Goal: Find specific page/section: Find specific page/section

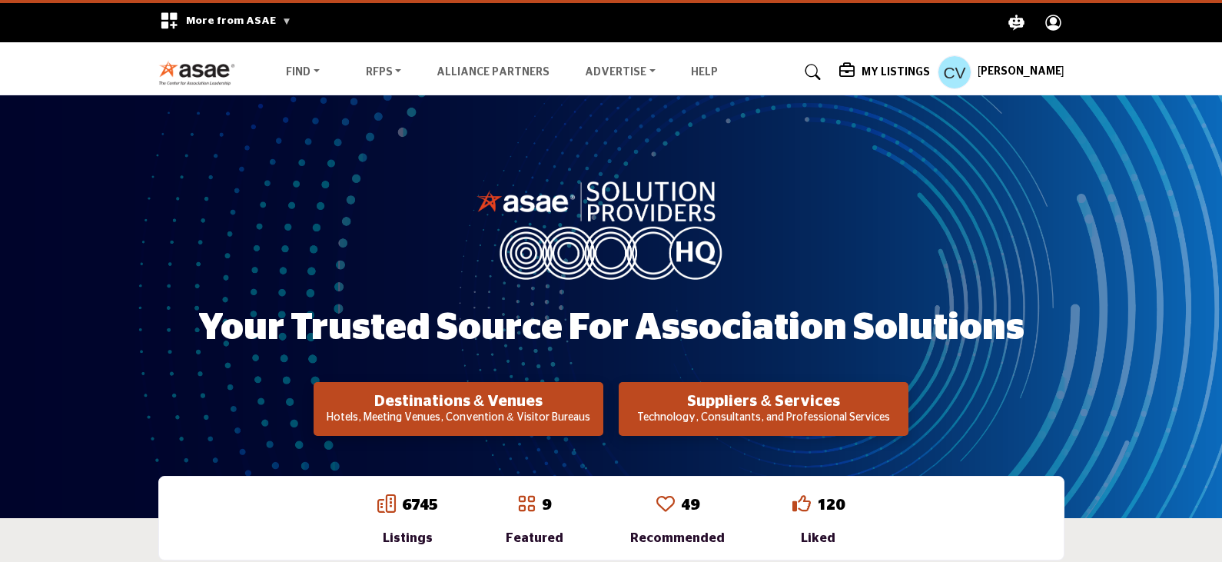
click at [911, 71] on h5 "My Listings" at bounding box center [896, 72] width 68 height 14
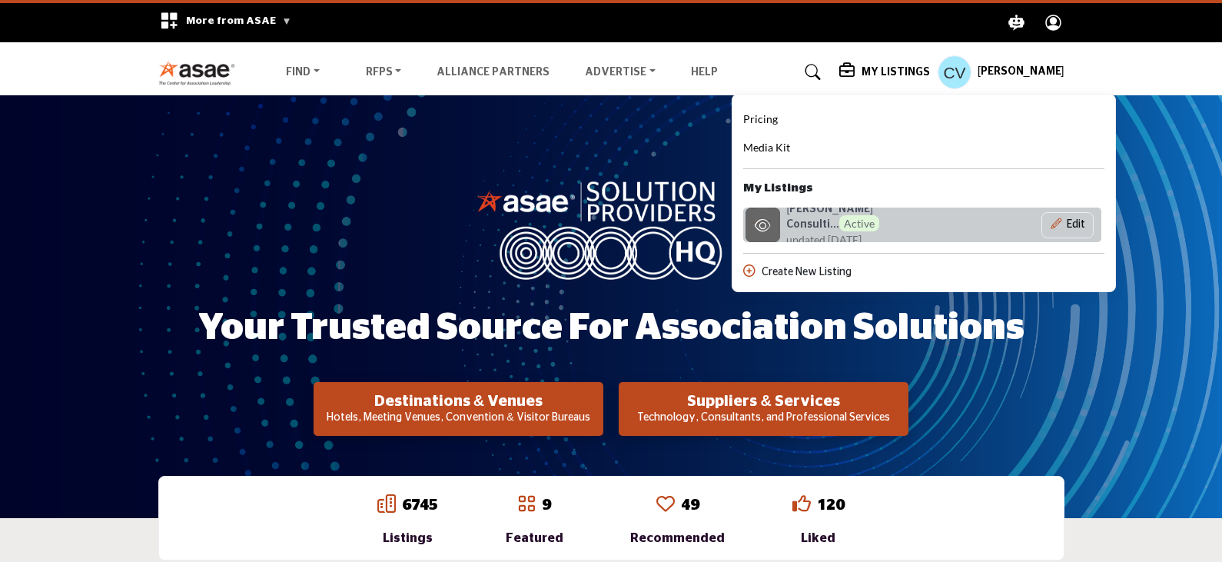
click at [862, 215] on h6 "Vieth Consulti... Active" at bounding box center [857, 217] width 143 height 29
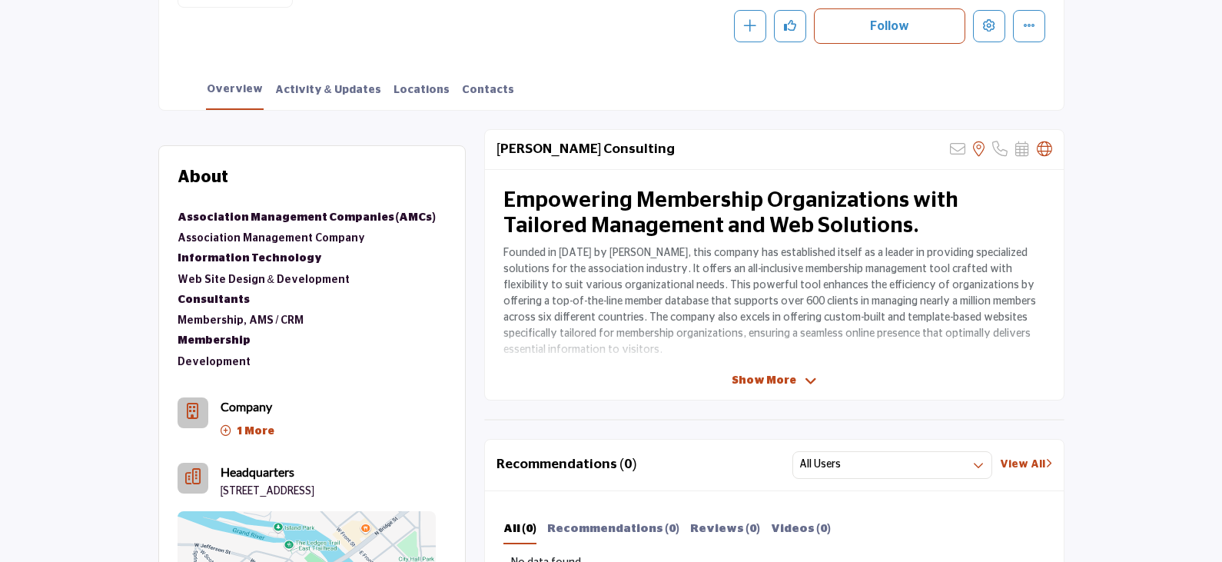
scroll to position [329, 0]
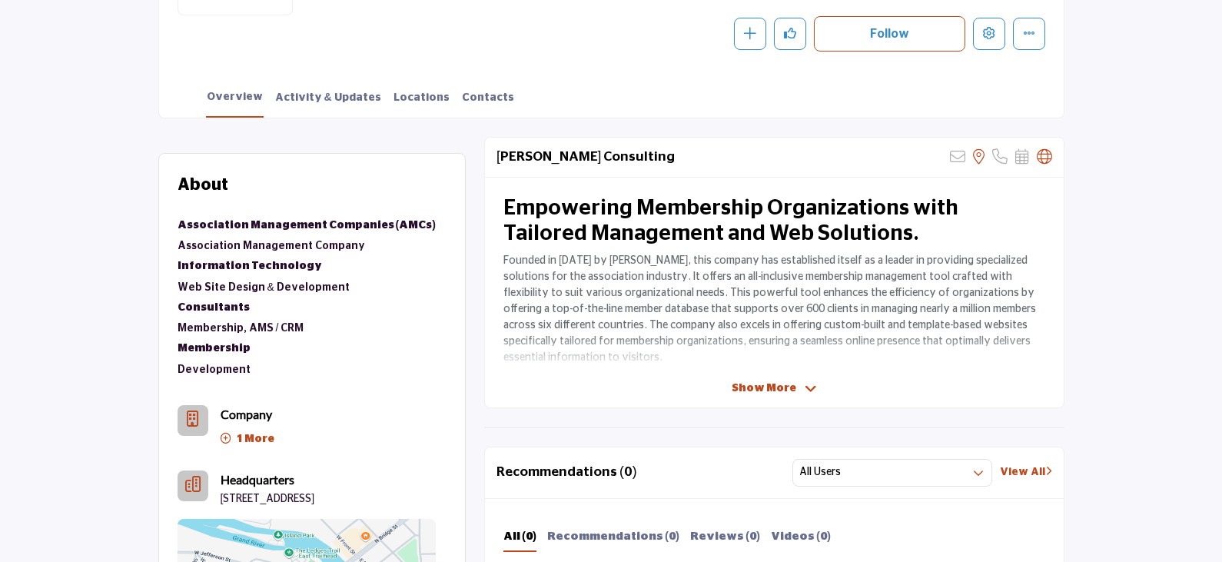
click at [773, 385] on span "Show More" at bounding box center [764, 388] width 65 height 16
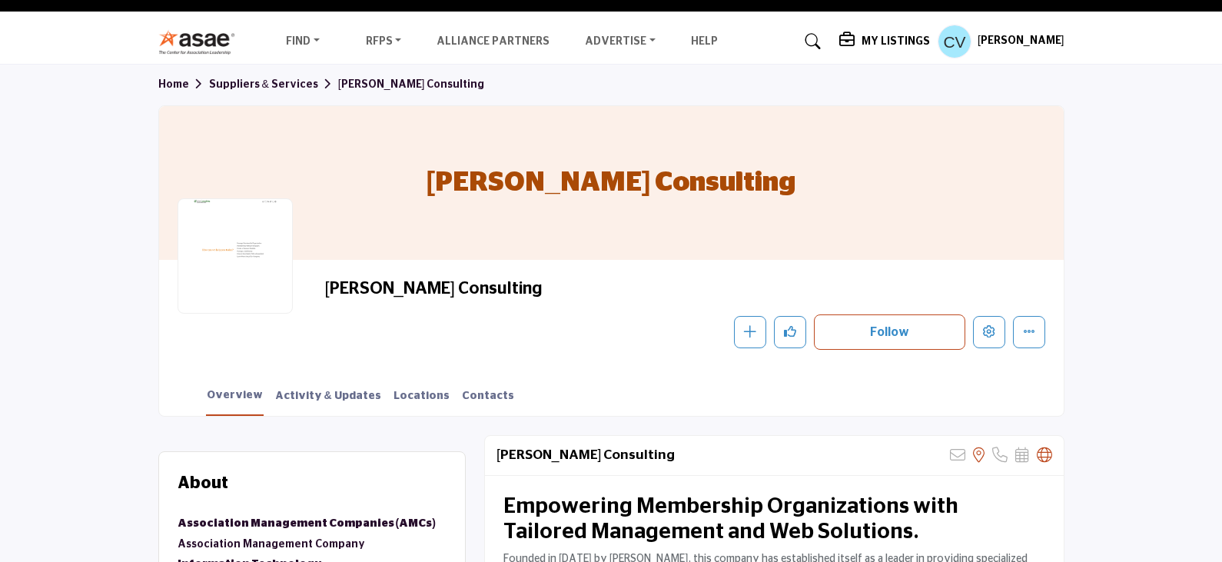
scroll to position [0, 0]
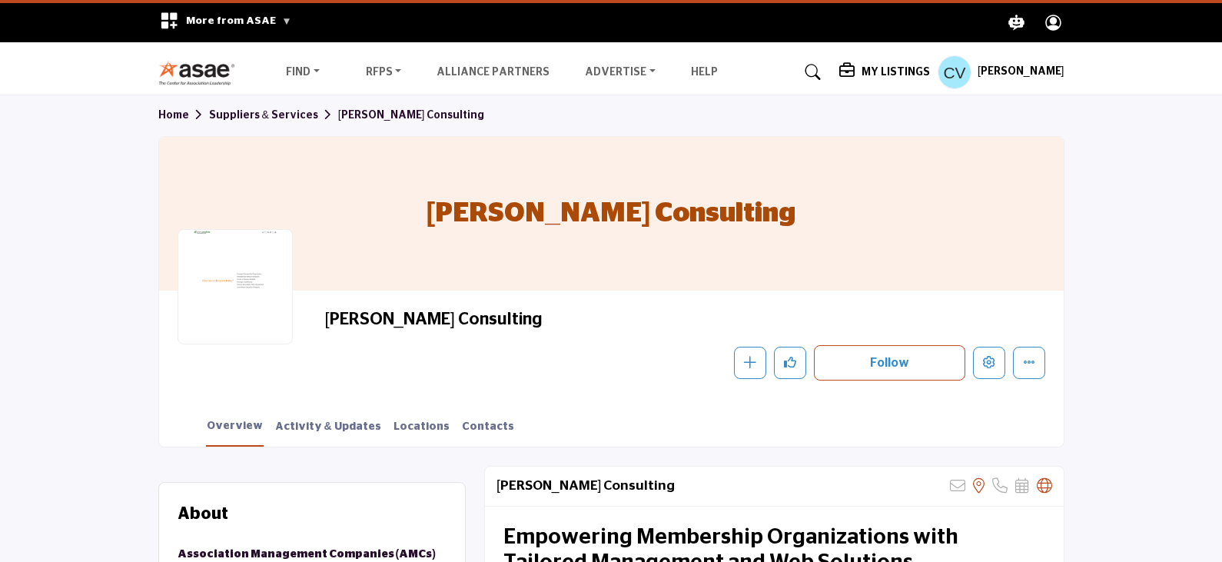
click at [246, 118] on link "Suppliers & Services" at bounding box center [273, 115] width 129 height 11
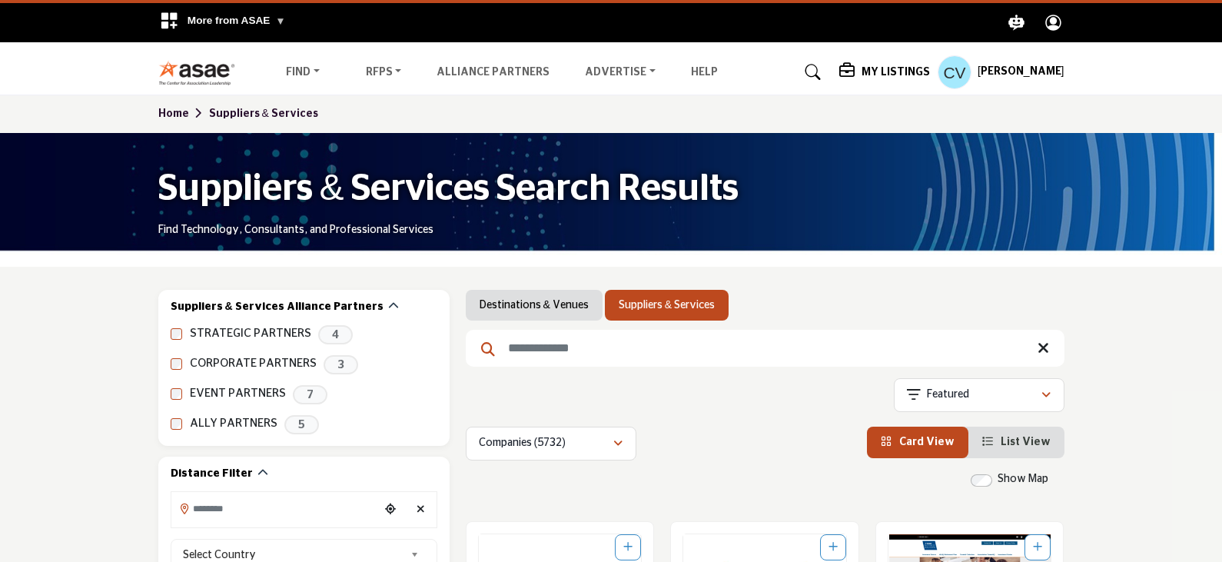
click at [689, 359] on input "Search Keyword" at bounding box center [765, 348] width 599 height 37
type input "**********"
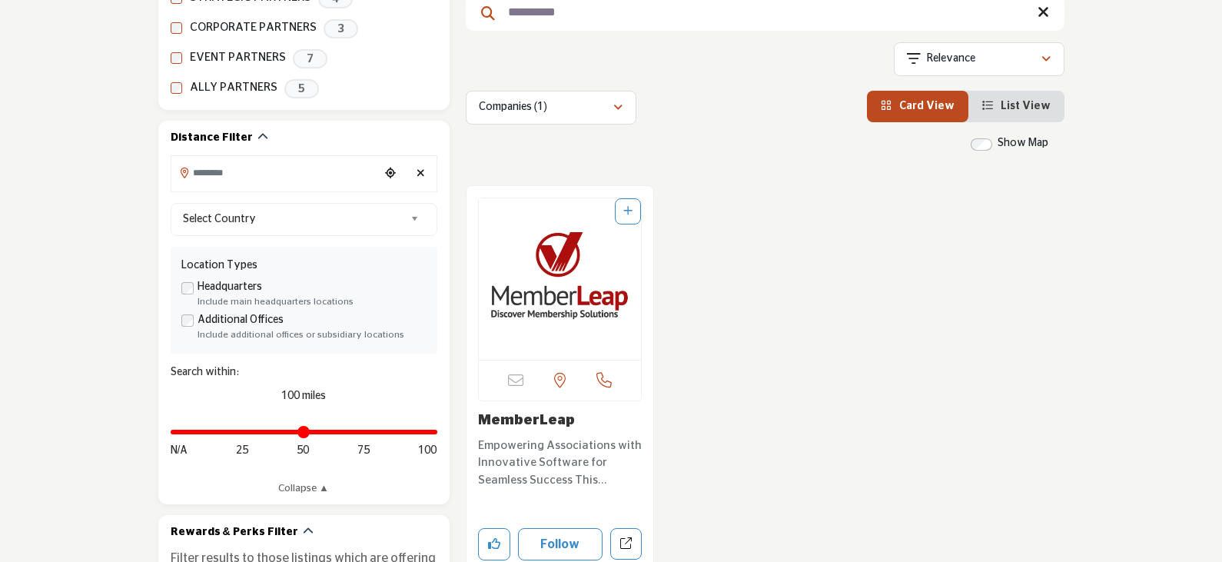
scroll to position [332, 0]
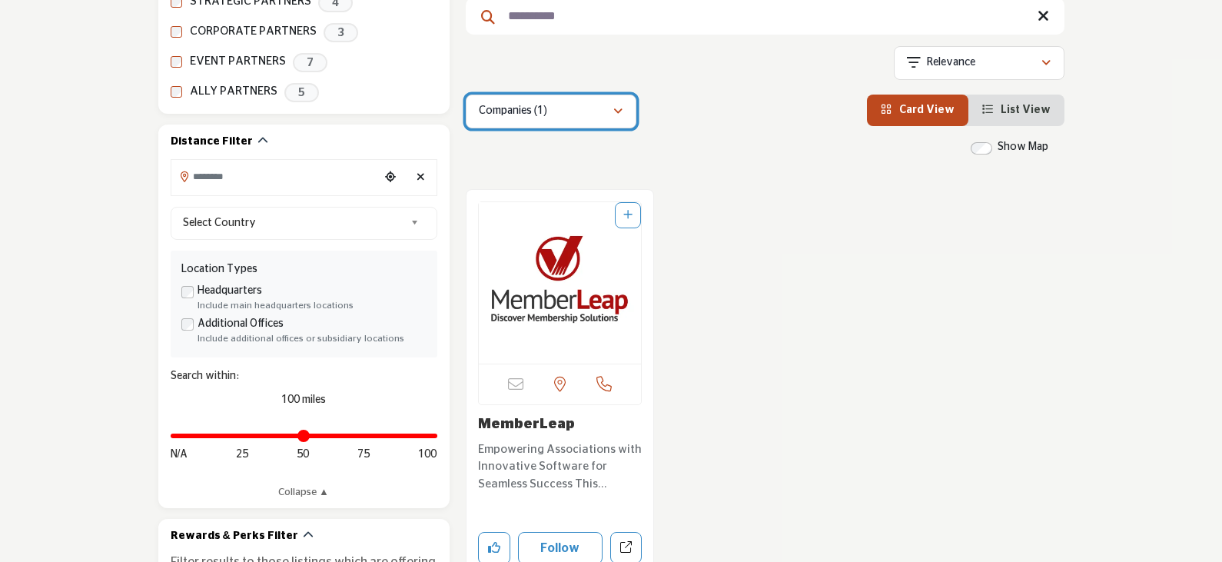
click at [619, 105] on div "button" at bounding box center [618, 112] width 11 height 14
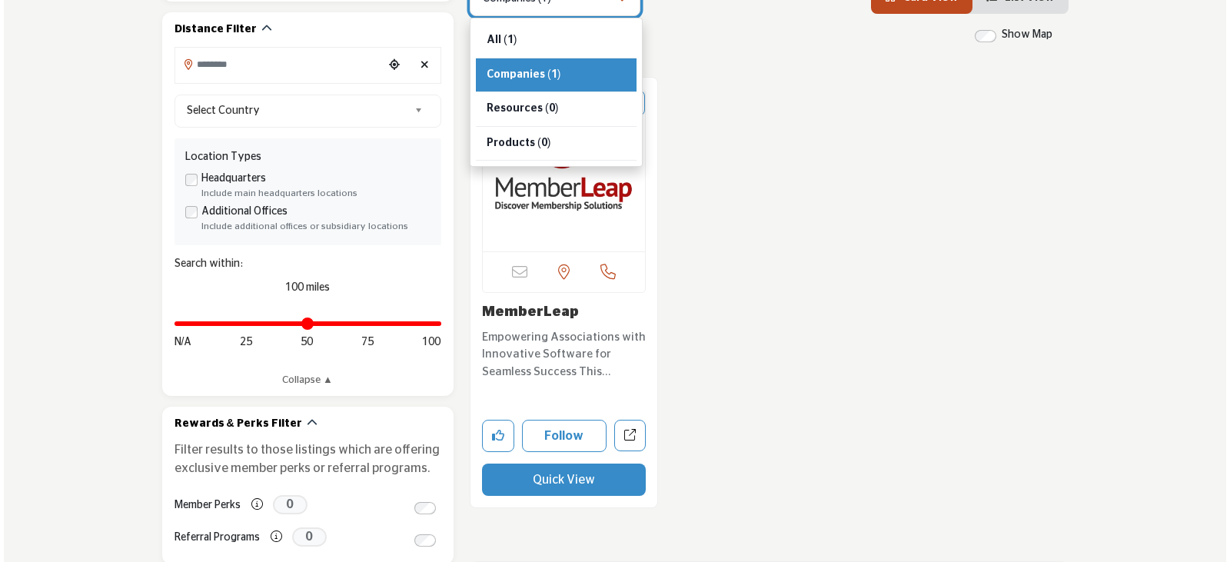
scroll to position [413, 0]
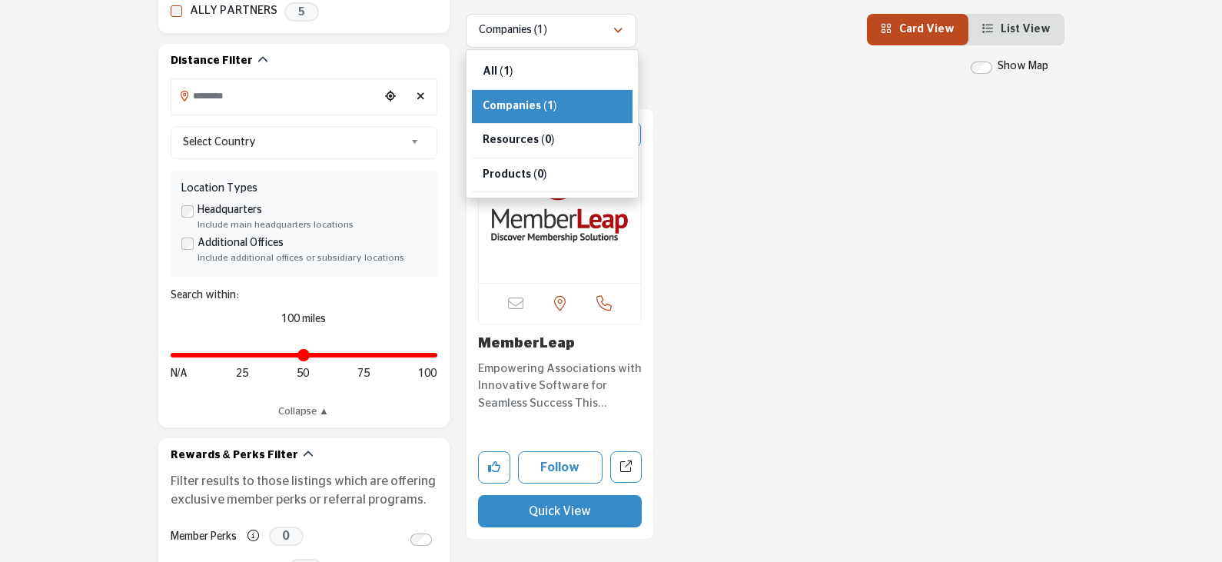
click at [543, 366] on p "Empowering Associations with Innovative Software for Seamless Success This comp…" at bounding box center [560, 386] width 164 height 52
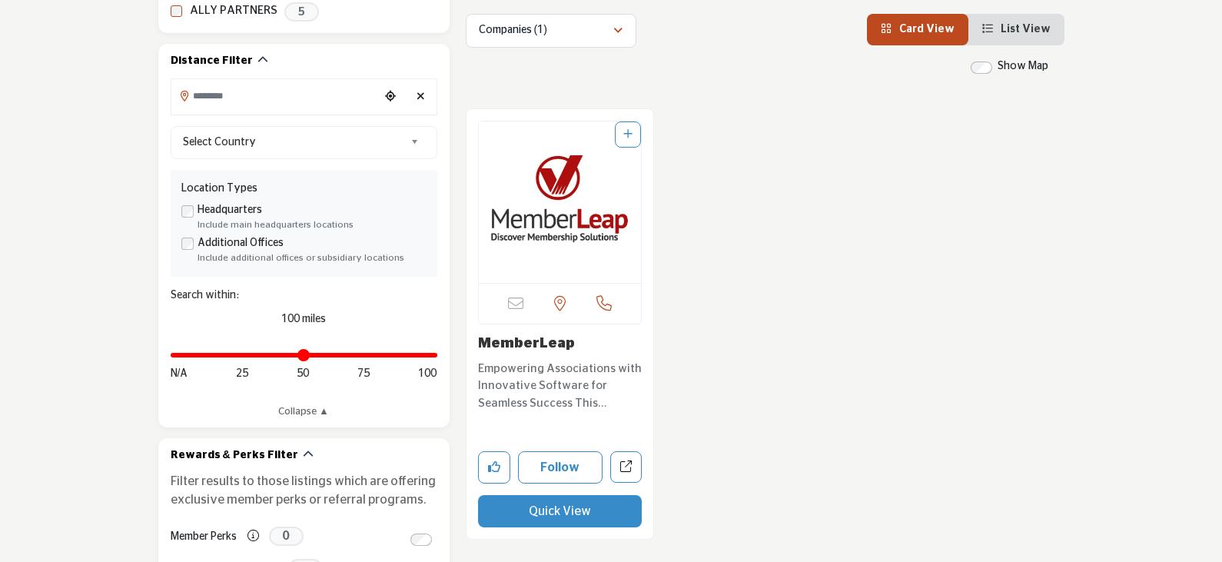
click at [571, 384] on p "Empowering Associations with Innovative Software for Seamless Success This comp…" at bounding box center [560, 386] width 164 height 52
click at [572, 369] on p "Empowering Associations with Innovative Software for Seamless Success This comp…" at bounding box center [560, 386] width 164 height 52
click at [554, 513] on button "Quick View" at bounding box center [560, 511] width 164 height 32
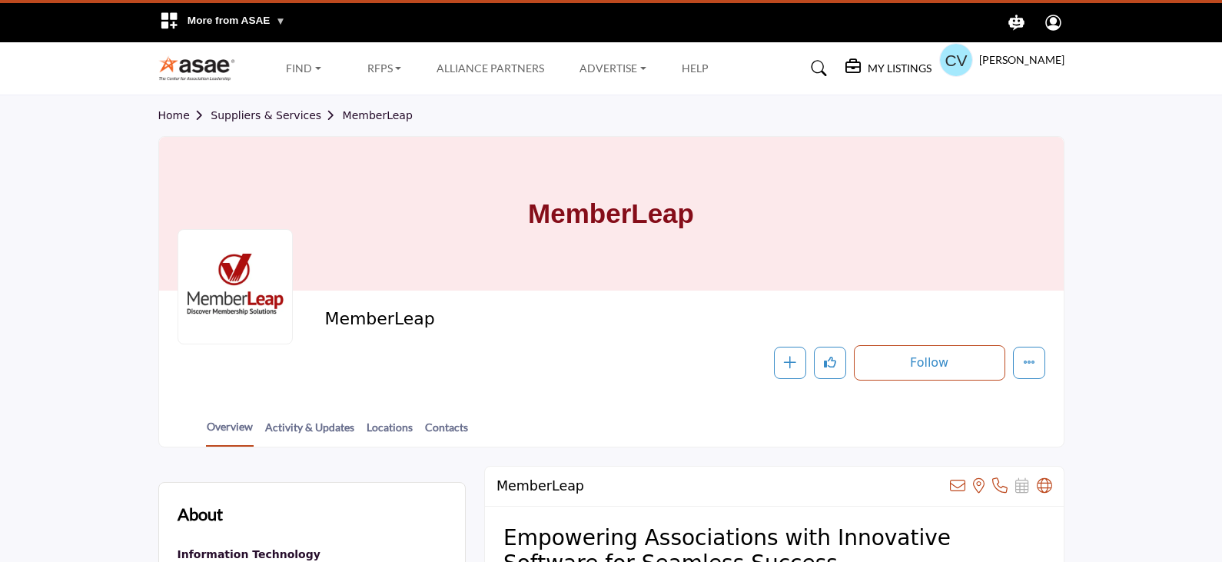
click at [0, 0] on div at bounding box center [0, 0] width 0 height 0
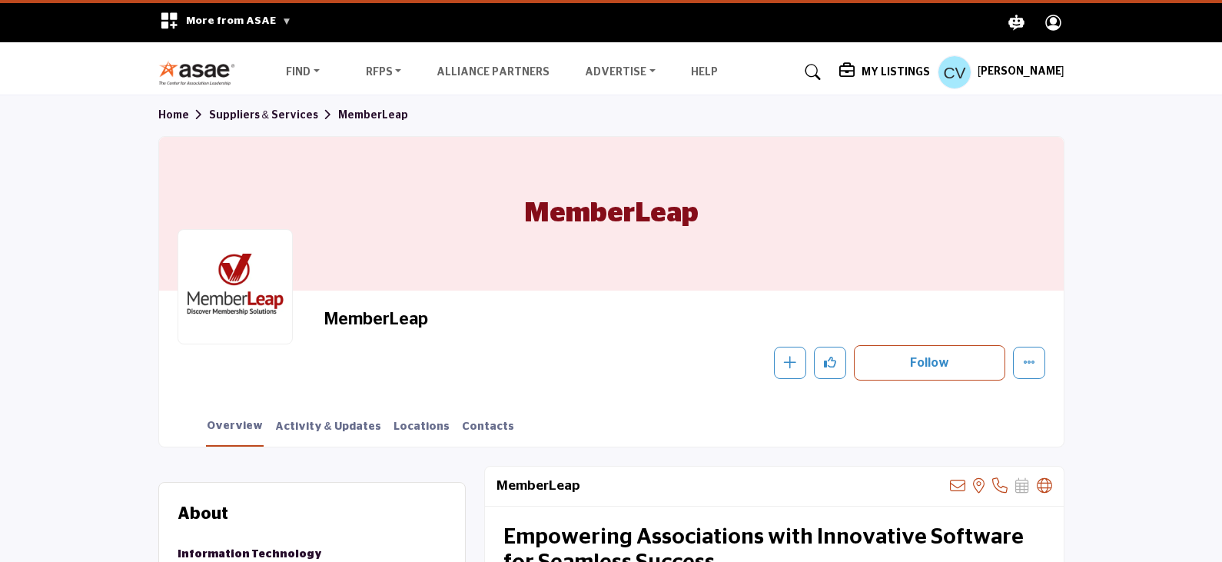
click at [1051, 71] on h5 "[PERSON_NAME]" at bounding box center [1021, 72] width 87 height 15
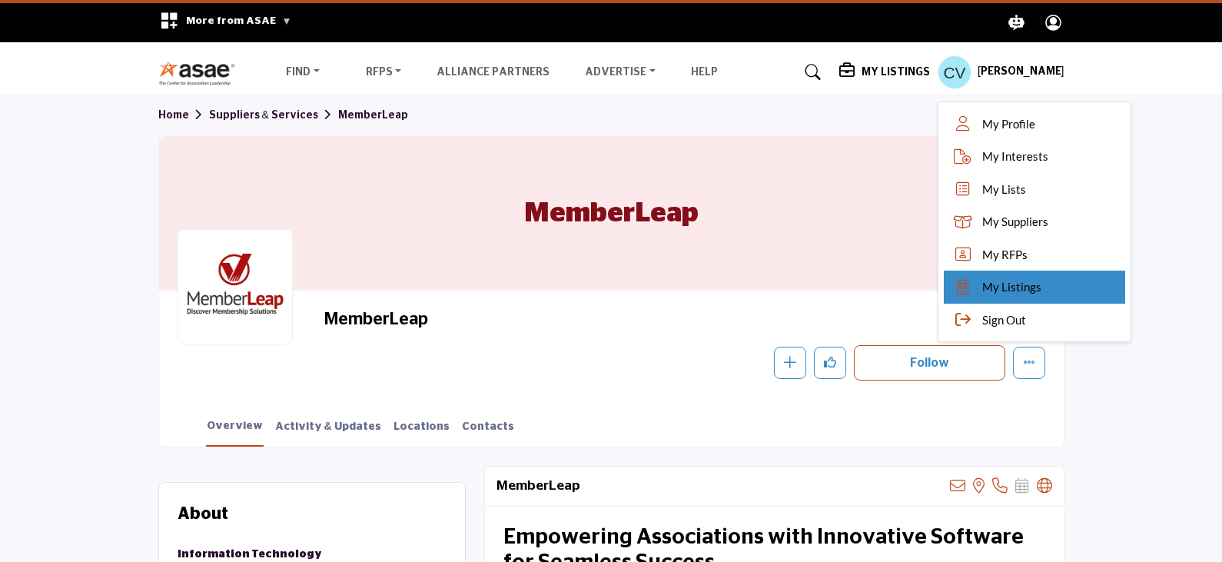
click at [1037, 283] on span "My Listings" at bounding box center [1011, 287] width 59 height 18
